Goal: Task Accomplishment & Management: Use online tool/utility

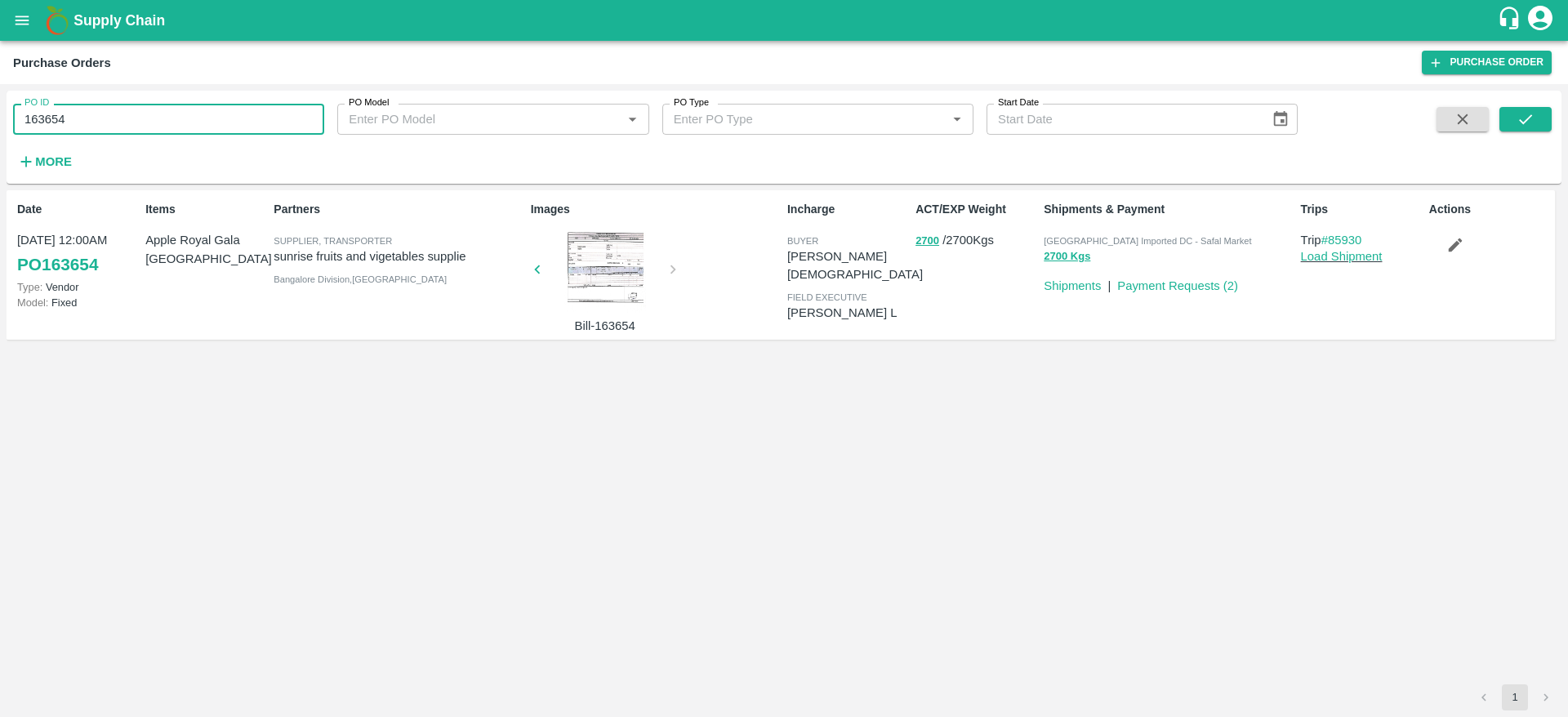
click at [115, 110] on input "163654" at bounding box center [168, 119] width 311 height 31
paste input "text"
click at [115, 110] on input "163654" at bounding box center [168, 119] width 311 height 31
type input "164374"
click at [1515, 119] on button "submit" at bounding box center [1526, 119] width 53 height 25
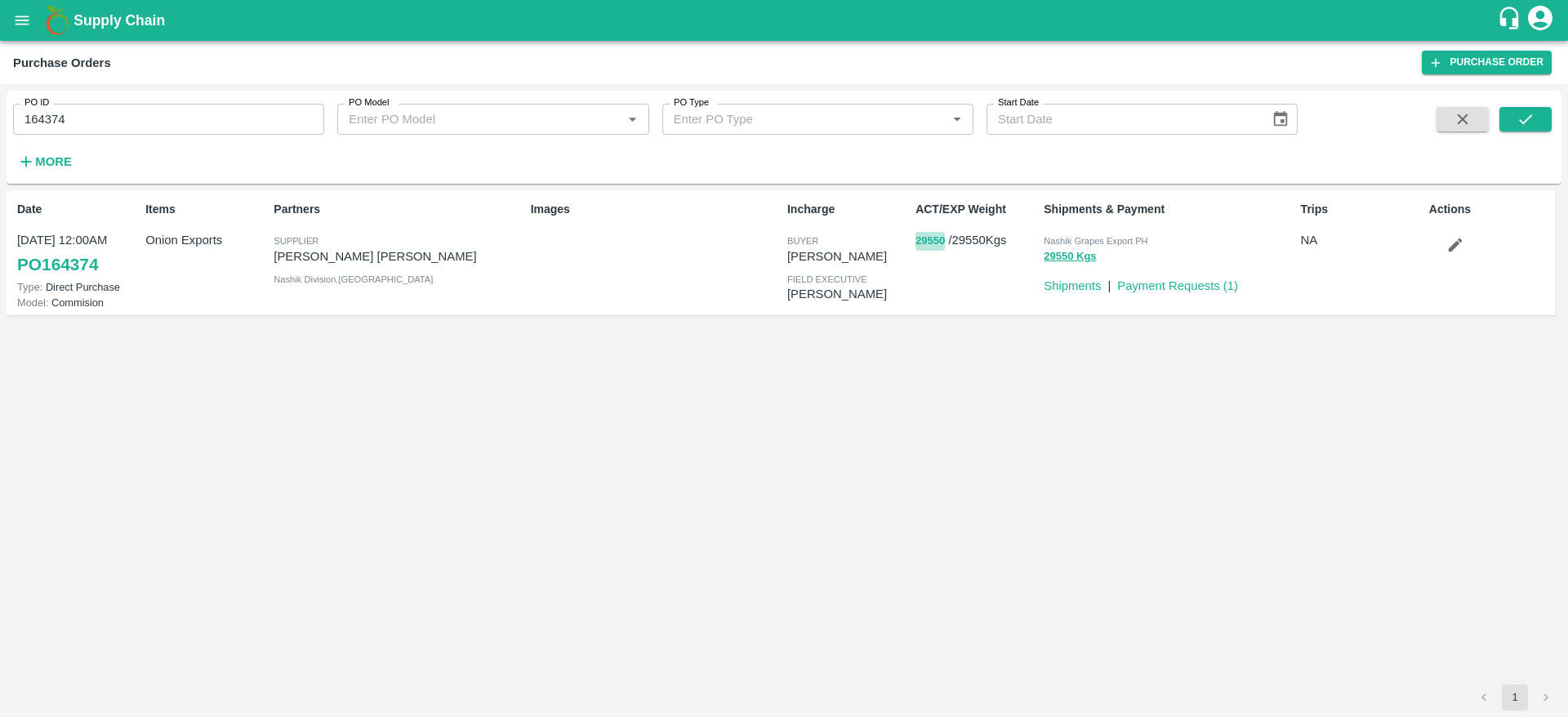
click at [936, 240] on button "29550" at bounding box center [930, 242] width 30 height 19
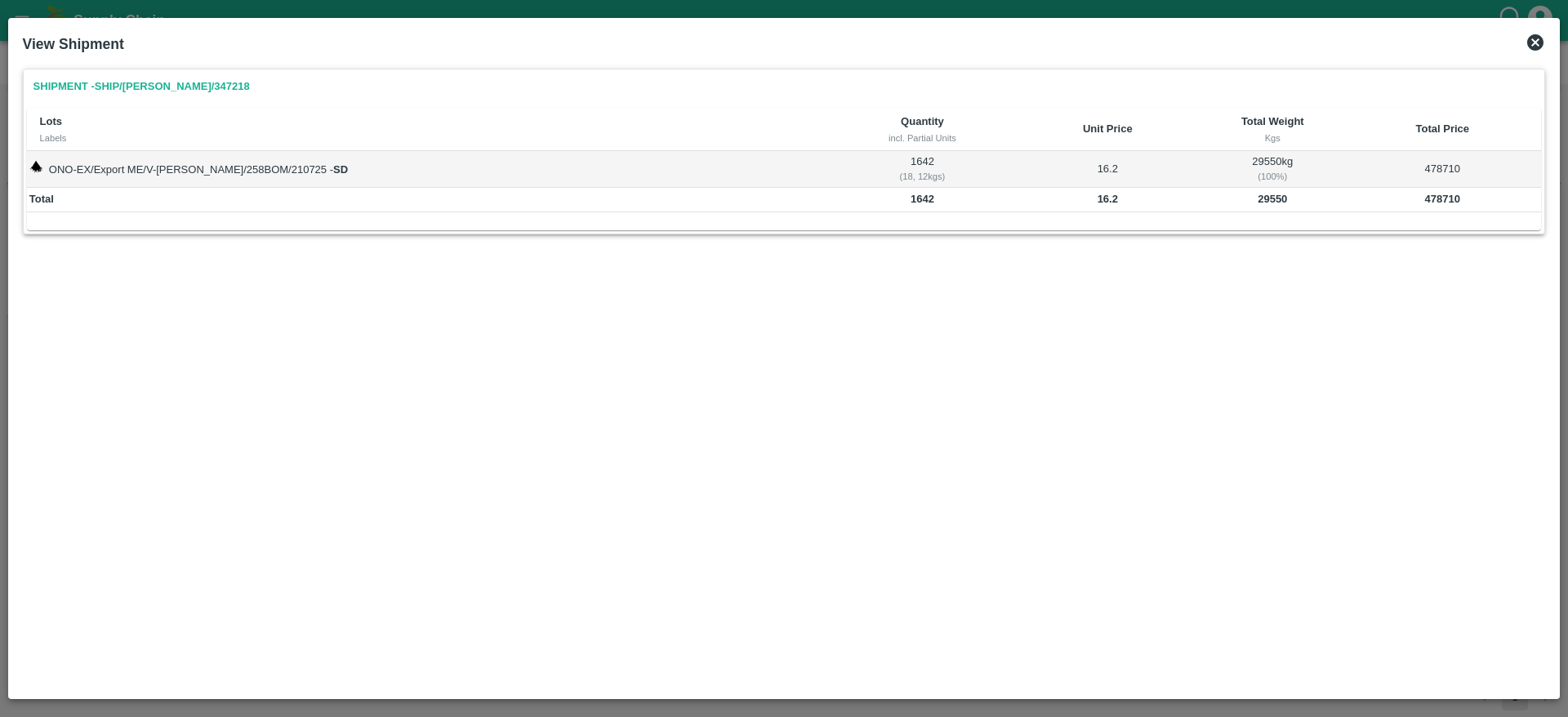
click at [1528, 47] on icon at bounding box center [1535, 42] width 19 height 19
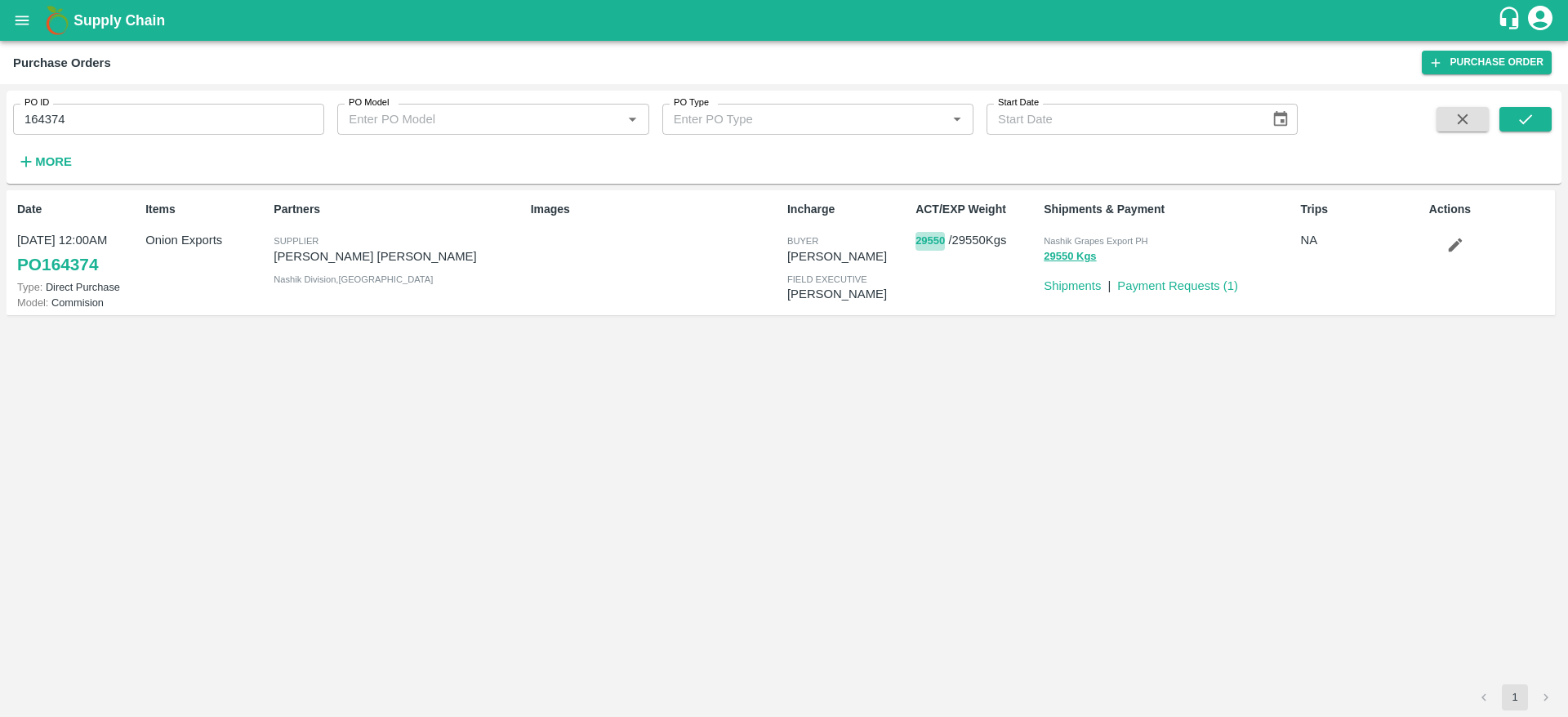
click at [939, 241] on button "29550" at bounding box center [930, 242] width 30 height 19
click at [193, 119] on input "164374" at bounding box center [168, 119] width 311 height 31
paste input "text"
click at [193, 119] on input "163315" at bounding box center [168, 119] width 311 height 31
type input "163315"
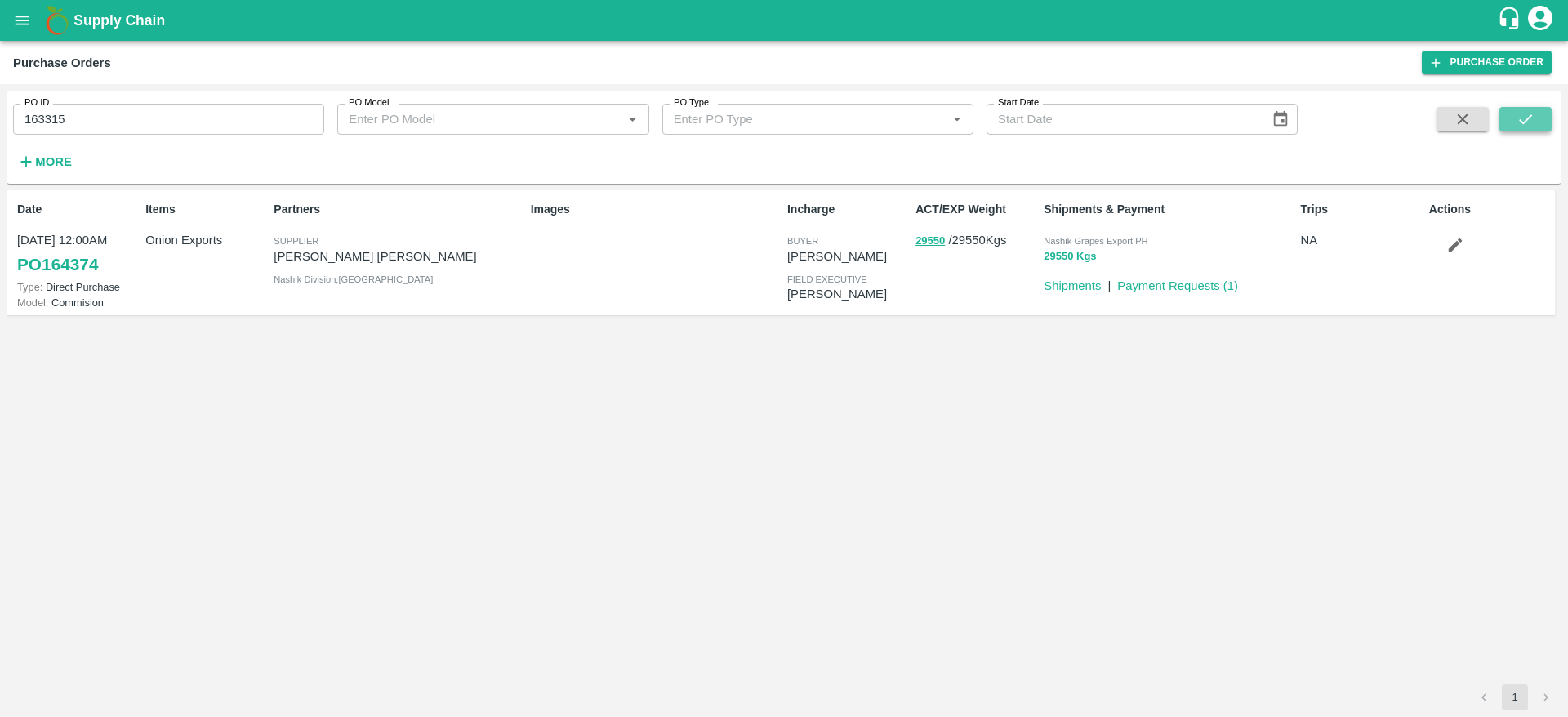
click at [1533, 124] on icon "submit" at bounding box center [1525, 119] width 18 height 18
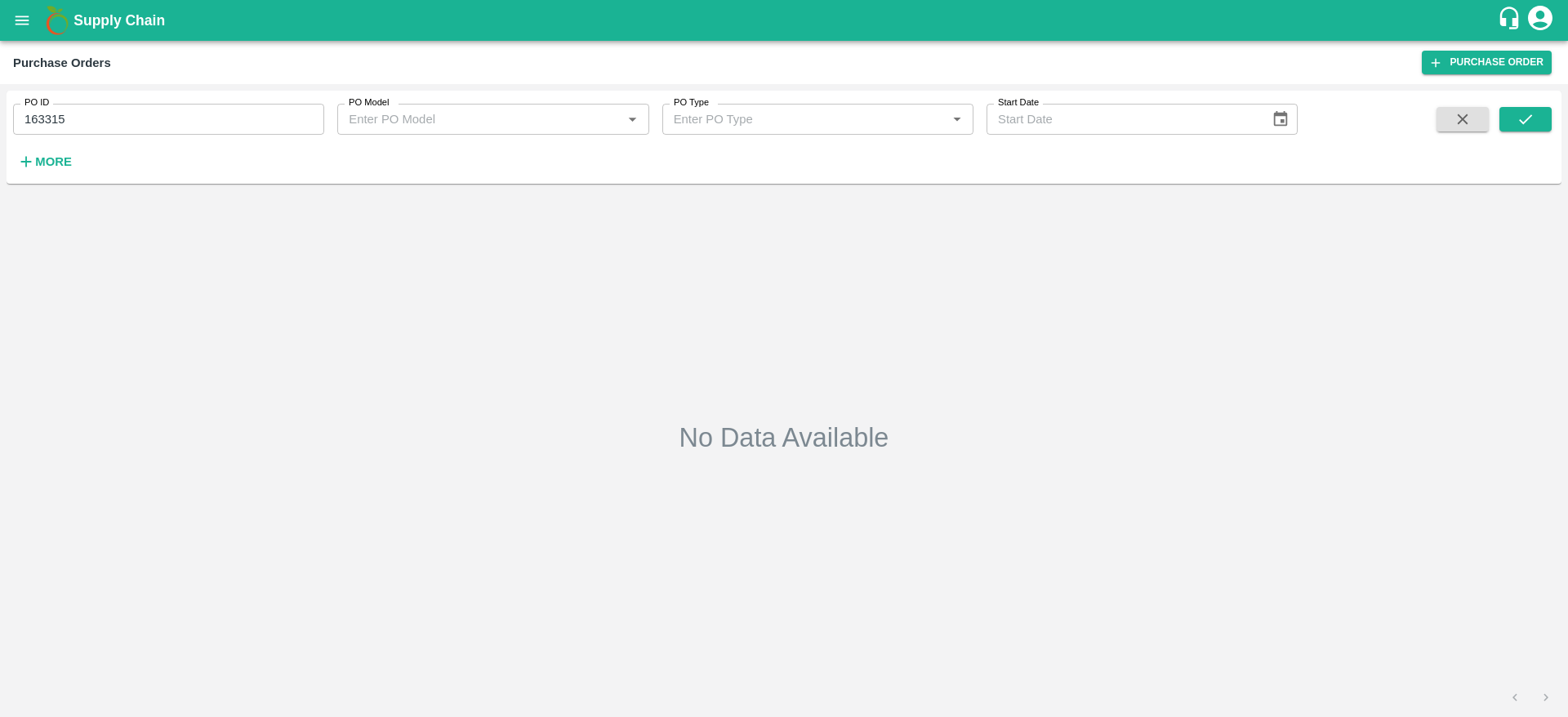
click at [186, 119] on input "163315" at bounding box center [168, 119] width 311 height 31
paste input "text"
click at [186, 119] on input "163313" at bounding box center [168, 119] width 311 height 31
click at [1532, 120] on icon "submit" at bounding box center [1525, 119] width 18 height 18
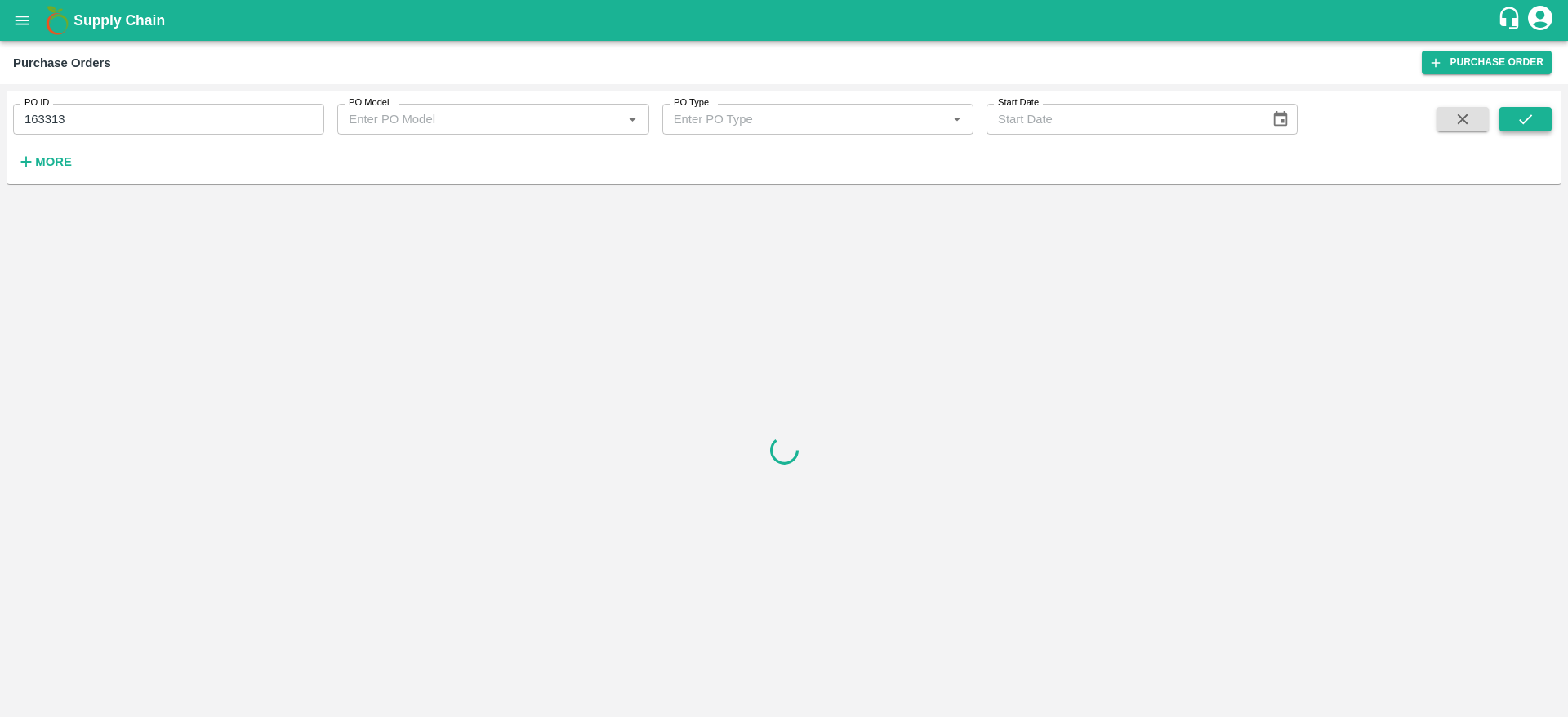
click at [1532, 120] on icon "submit" at bounding box center [1525, 119] width 18 height 18
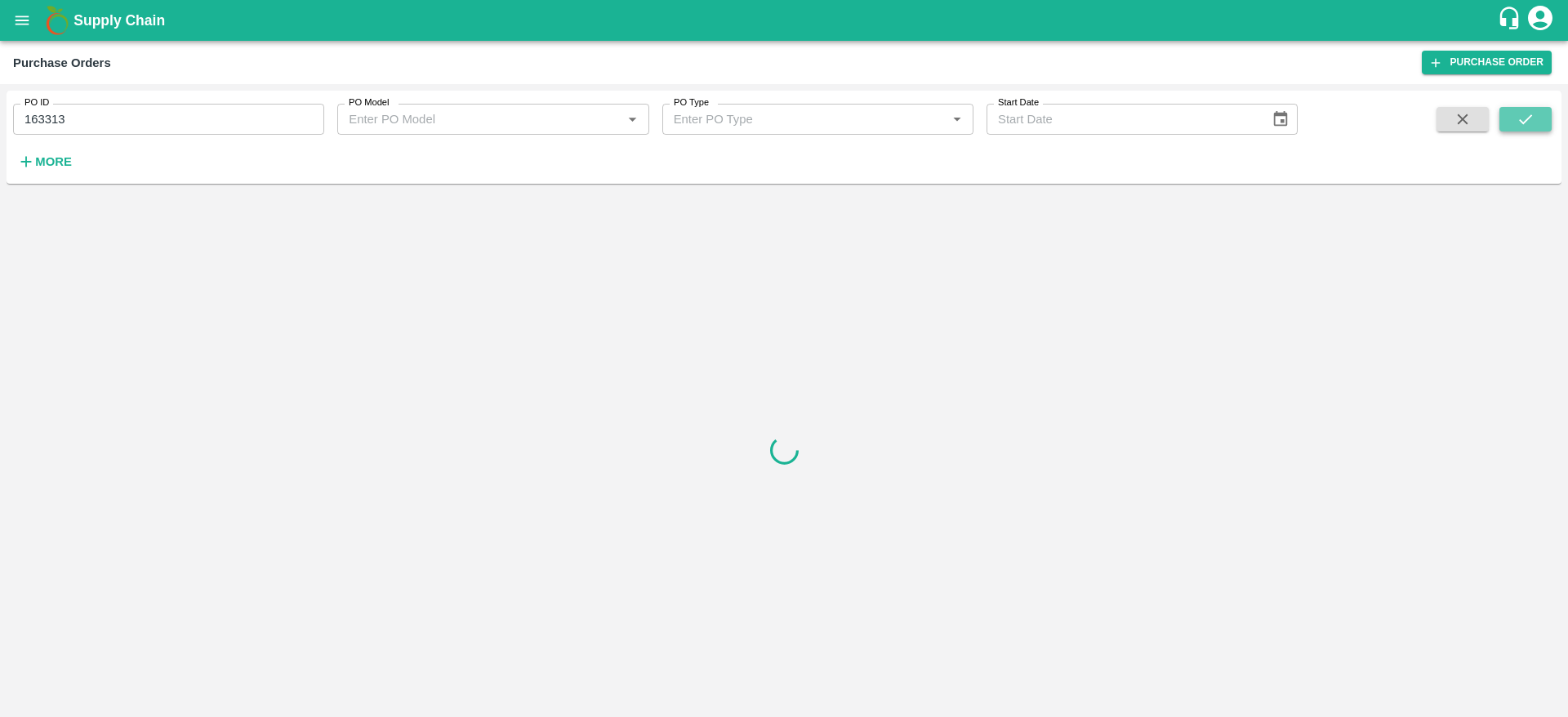
click at [1532, 120] on icon "submit" at bounding box center [1525, 119] width 18 height 18
click at [243, 113] on input "163313" at bounding box center [168, 119] width 311 height 31
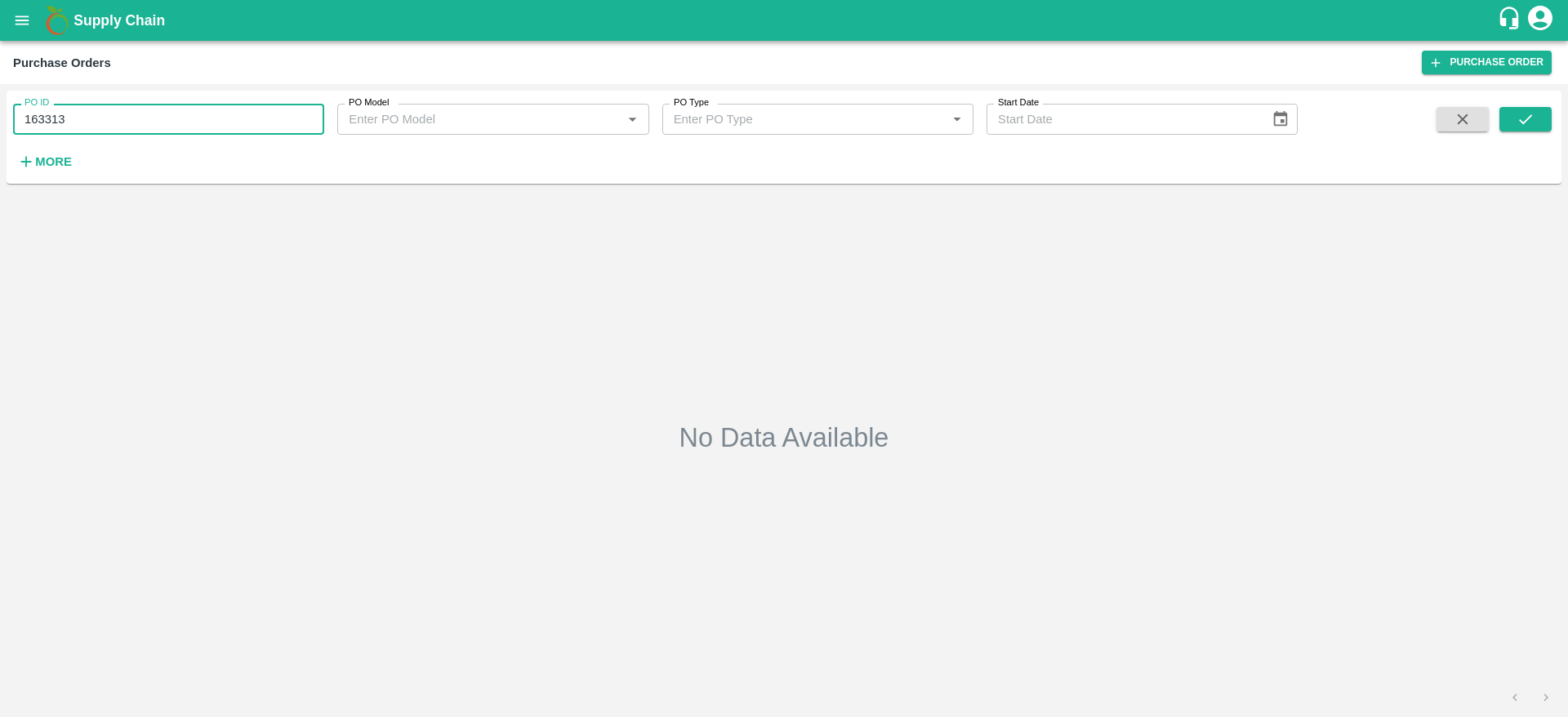
paste input "text"
click at [243, 113] on input "163315" at bounding box center [168, 119] width 311 height 31
type input "163315"
click at [1537, 116] on button "submit" at bounding box center [1526, 119] width 53 height 25
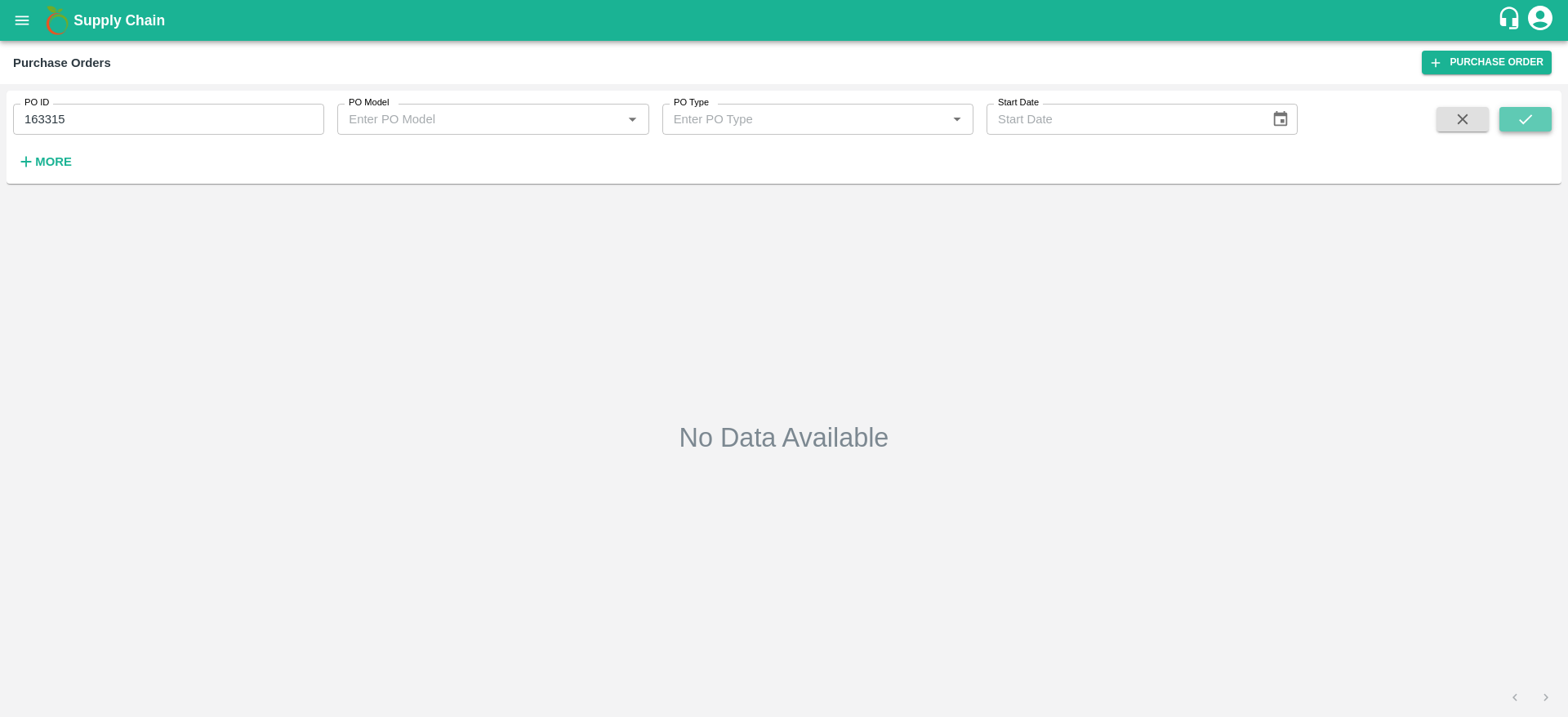
click at [1526, 110] on icon "submit" at bounding box center [1525, 119] width 18 height 18
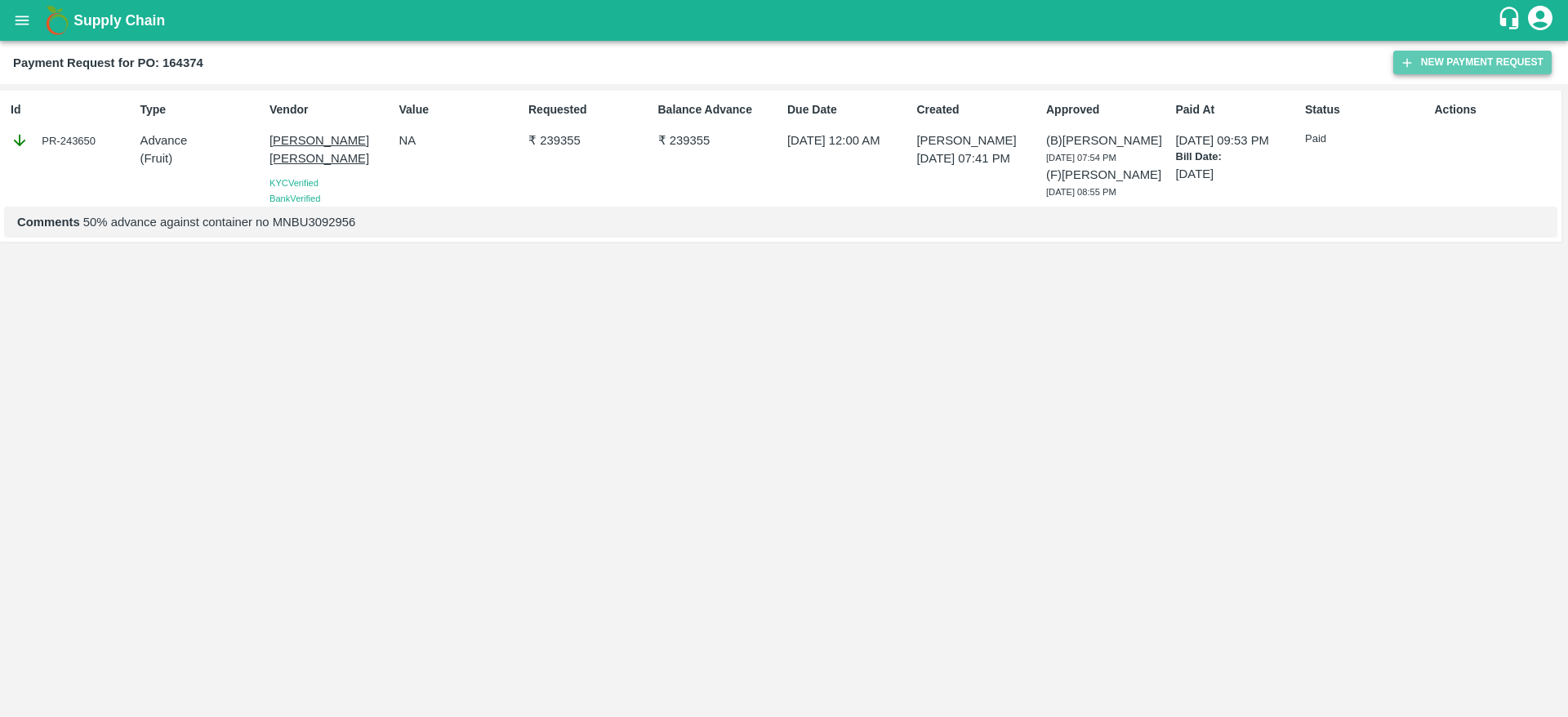
click at [1435, 69] on button "New Payment Request" at bounding box center [1472, 63] width 158 height 24
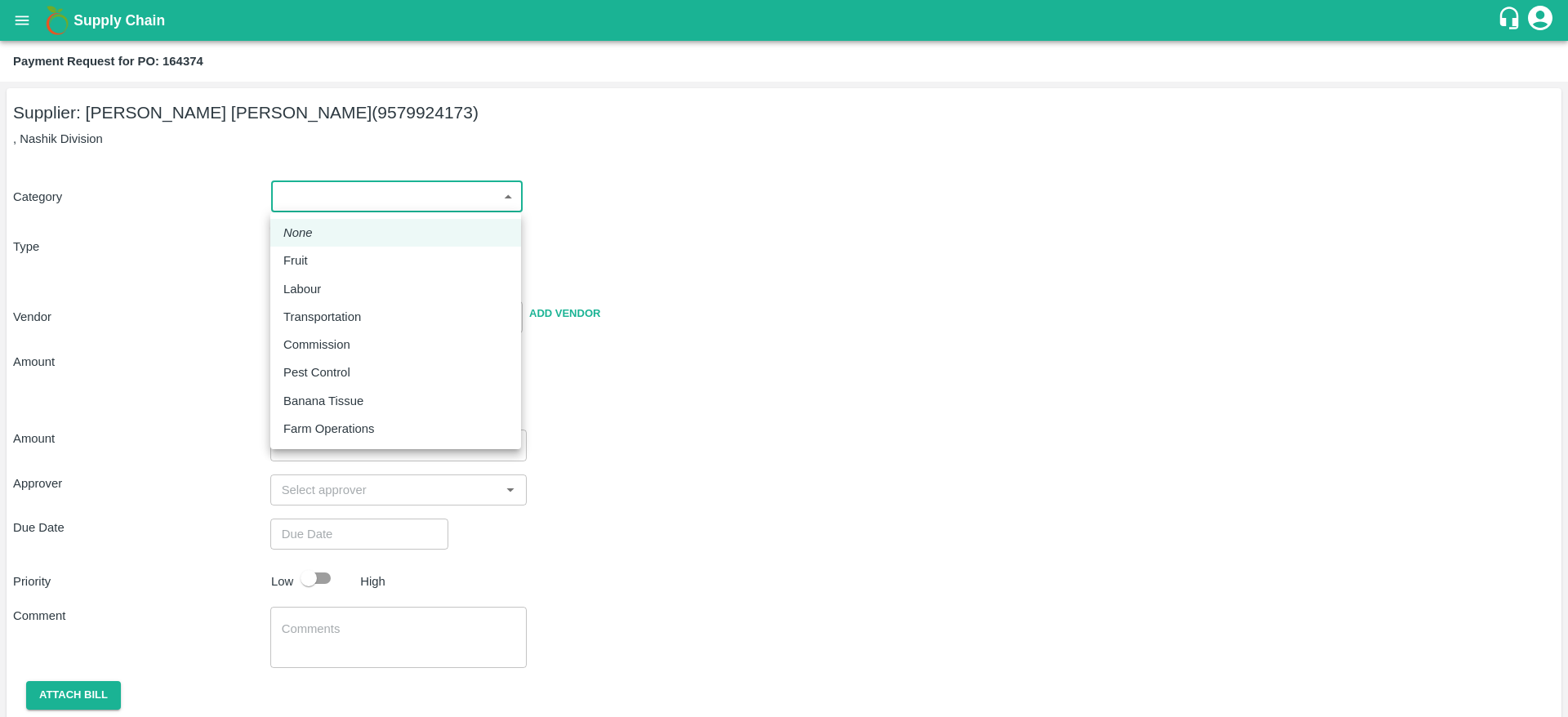
click at [323, 197] on body "Supply Chain Payment Request for PO: 164374 Supplier: SHUBHAM VISHNU DHOMASE (9…" at bounding box center [784, 358] width 1568 height 717
click at [328, 258] on div "Fruit" at bounding box center [396, 260] width 224 height 18
type input "1"
type input "SHUBHAM VISHNU DHOMASE - 9579924173(Supplier)"
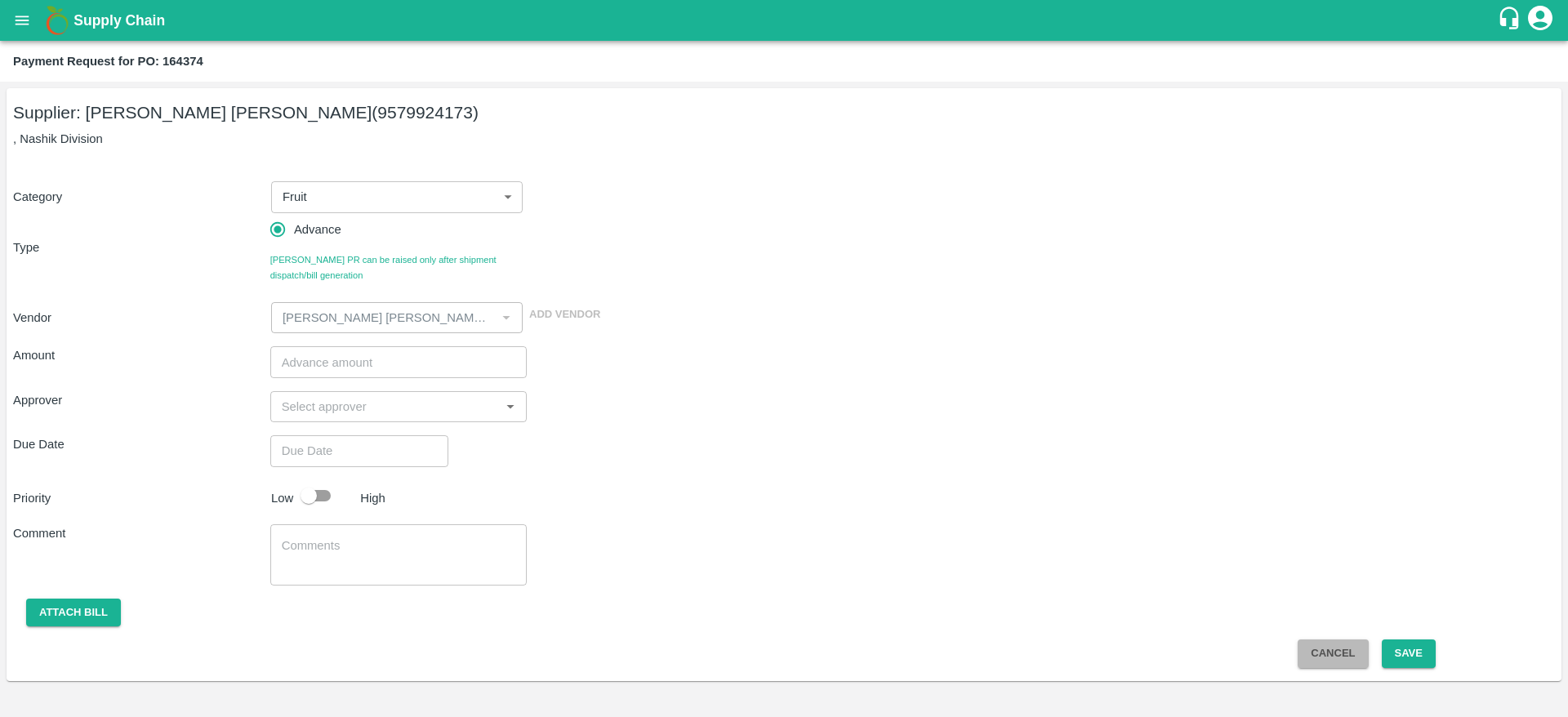
click at [1329, 655] on button "Cancel" at bounding box center [1333, 654] width 70 height 29
